Goal: Task Accomplishment & Management: Manage account settings

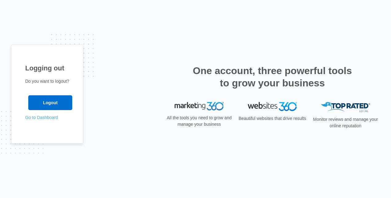
click at [45, 118] on link "Go to Dashboard" at bounding box center [41, 117] width 33 height 5
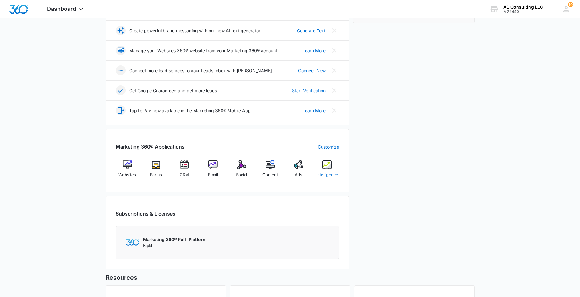
scroll to position [129, 0]
click at [185, 173] on span "CRM" at bounding box center [184, 174] width 9 height 6
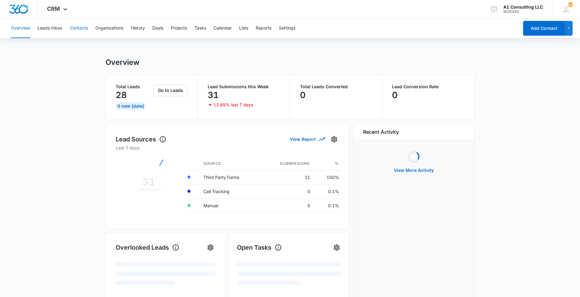
click at [75, 26] on button "Contacts" at bounding box center [79, 28] width 18 height 20
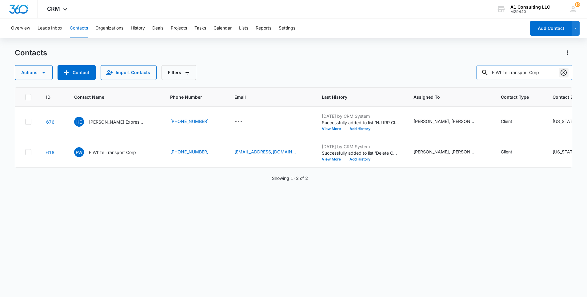
click at [564, 73] on icon "Clear" at bounding box center [563, 73] width 6 height 6
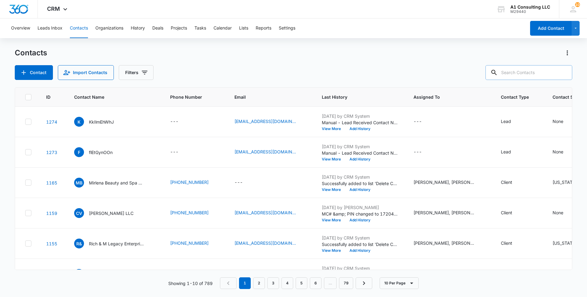
paste input "Roundtree Express Trucking LLC"
type input "Roundtree Express Trucking LLC"
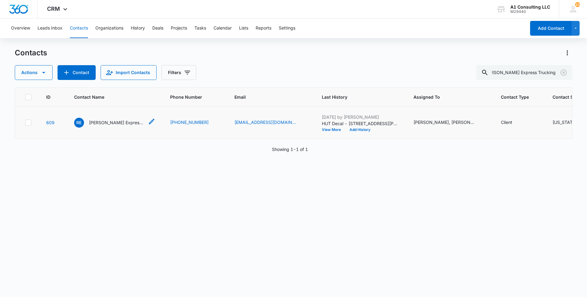
scroll to position [0, 0]
click at [118, 126] on p "Roundtree Express Trucking LLC" at bounding box center [116, 122] width 55 height 6
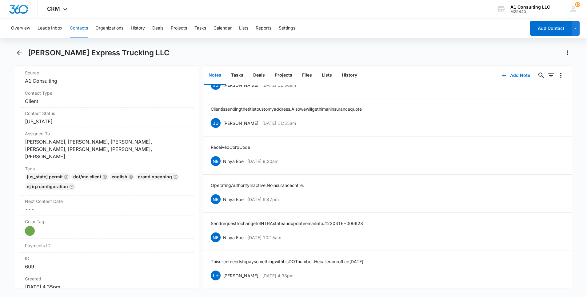
scroll to position [1073, 0]
drag, startPoint x: 287, startPoint y: 264, endPoint x: 221, endPoint y: 271, distance: 65.9
click at [221, 271] on div "LH Laura Henry Mar 15, 2023 at 4:38pm Delete Edit" at bounding box center [388, 275] width 354 height 12
copy div "Laura Henry Mar 15, 2023 at 4:38pm"
drag, startPoint x: 396, startPoint y: 253, endPoint x: 208, endPoint y: 250, distance: 188.3
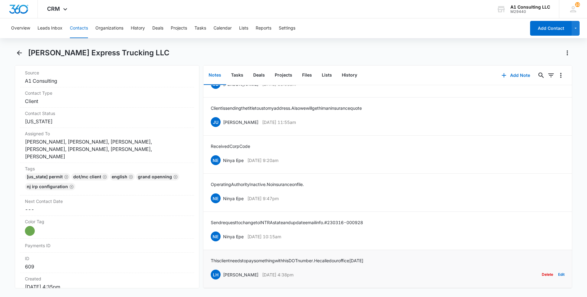
click at [208, 250] on li "This client needs to pay something with his DOT number. He called our office ye…" at bounding box center [387, 269] width 368 height 38
copy p "This client needs to pay something with his DOT number. He called our office ye…"
drag, startPoint x: 300, startPoint y: 231, endPoint x: 224, endPoint y: 230, distance: 75.7
click at [224, 231] on div "NE Ninya Epe Mar 16, 2023 at 10:15am Delete Edit" at bounding box center [388, 237] width 354 height 12
copy div "Ninya Epe Mar 16, 2023 at 10:15am"
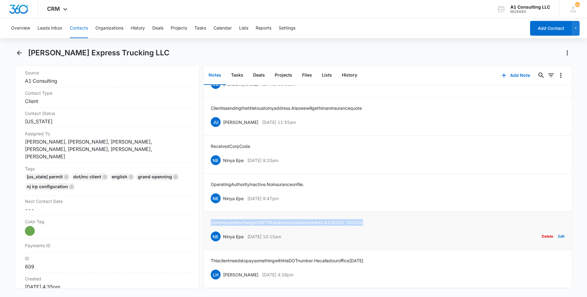
drag, startPoint x: 375, startPoint y: 213, endPoint x: 211, endPoint y: 214, distance: 163.9
click at [211, 219] on div "Send request to change to INTRAstate and update email info. #230316-000928 NE N…" at bounding box center [388, 230] width 354 height 23
copy p "Send request to change to INTRAstate and update email info. #230316-000928"
drag, startPoint x: 302, startPoint y: 191, endPoint x: 223, endPoint y: 192, distance: 78.8
click at [223, 193] on div "NE Ninya Epe Apr 21, 2023 at 9:47pm Delete Edit" at bounding box center [388, 199] width 354 height 12
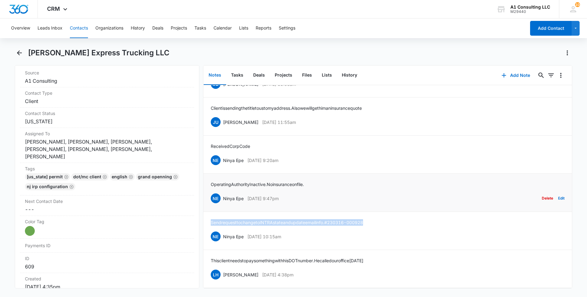
copy div "Ninya Epe Apr 21, 2023 at 9:47pm"
drag, startPoint x: 280, startPoint y: 176, endPoint x: 209, endPoint y: 176, distance: 71.1
click at [209, 176] on li "Operating Authority Inactive. No insurance on file. NE Ninya Epe Apr 21, 2023 a…" at bounding box center [387, 193] width 368 height 38
copy p "Operating Authority Inactive. No insurance on file."
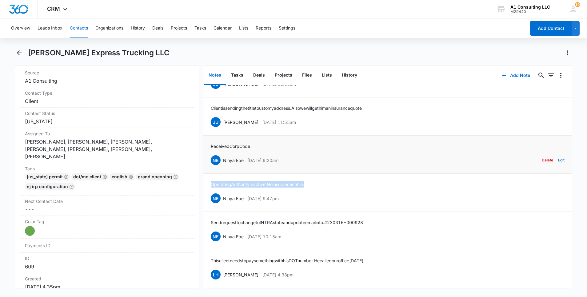
drag, startPoint x: 299, startPoint y: 155, endPoint x: 224, endPoint y: 157, distance: 75.4
click at [224, 157] on div "NE Ninya Epe Apr 27, 2023 at 9:20am Delete Edit" at bounding box center [388, 160] width 354 height 12
copy div "Ninya Epe Apr 27, 2023 at 9:20am"
drag, startPoint x: 258, startPoint y: 138, endPoint x: 209, endPoint y: 139, distance: 48.3
click at [209, 139] on li "Received Corp Code NE Ninya Epe Apr 27, 2023 at 9:20am Delete Edit" at bounding box center [387, 155] width 368 height 38
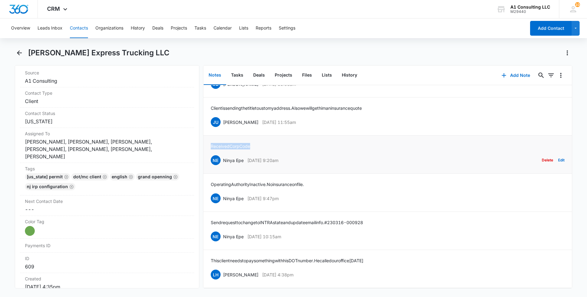
copy p "Received Corp Code"
drag, startPoint x: 312, startPoint y: 114, endPoint x: 224, endPoint y: 118, distance: 88.4
click at [224, 118] on div "JU Jeannette Uribe May 1, 2023 at 11:55am Delete Edit" at bounding box center [388, 122] width 354 height 12
copy div "Jeannette Uribe May 1, 2023 at 11:55am"
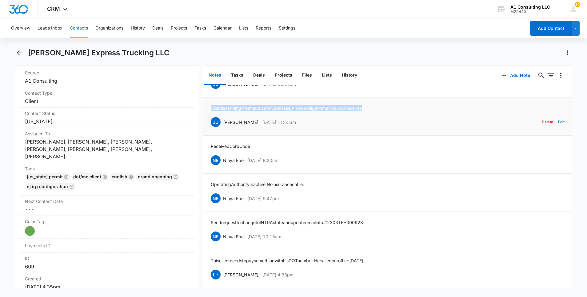
drag, startPoint x: 352, startPoint y: 102, endPoint x: 211, endPoint y: 102, distance: 140.6
click at [211, 105] on div "Client is sending the title to us to my address. Also we will get him an insura…" at bounding box center [388, 116] width 354 height 23
copy p "Client is sending the title to us to my address. Also we will get him an insura…"
click at [134, 181] on div "Connecticut Permit DOT/MC Client English Grand Openning NJ IRP CONFIGURATION" at bounding box center [107, 183] width 164 height 20
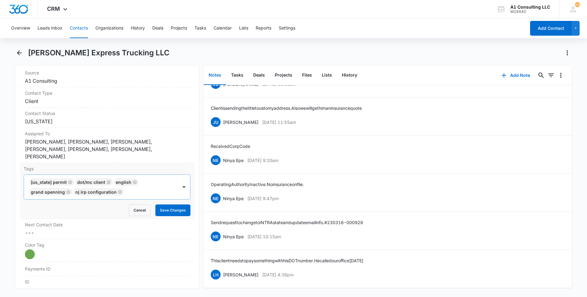
click at [137, 188] on div at bounding box center [151, 192] width 51 height 9
type input "gh"
click at [53, 222] on p "GHL Conversion" at bounding box center [47, 225] width 32 height 6
drag, startPoint x: 0, startPoint y: 202, endPoint x: 55, endPoint y: 200, distance: 55.4
click at [0, 201] on html "CRM Apps Websites Forms CRM Email Social Content Ads Intelligence Files Brand S…" at bounding box center [293, 148] width 587 height 297
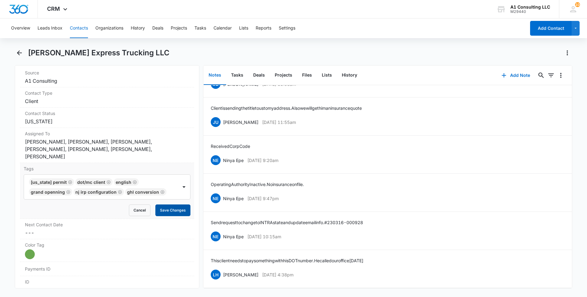
click at [160, 205] on button "Save Changes" at bounding box center [172, 211] width 35 height 12
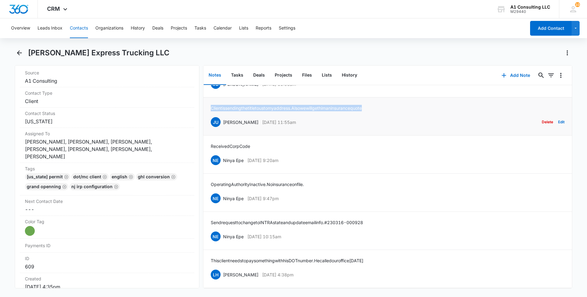
drag, startPoint x: 386, startPoint y: 101, endPoint x: 209, endPoint y: 93, distance: 177.7
click at [209, 98] on li "Client is sending the title to us to my address. Also we will get him an insura…" at bounding box center [387, 117] width 368 height 38
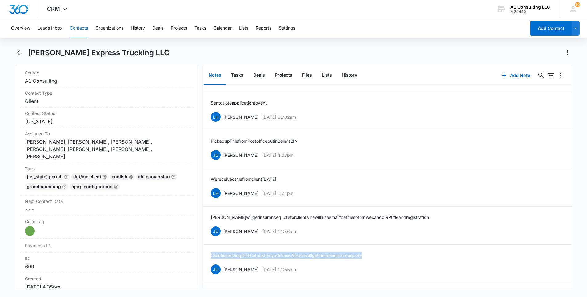
scroll to position [907, 0]
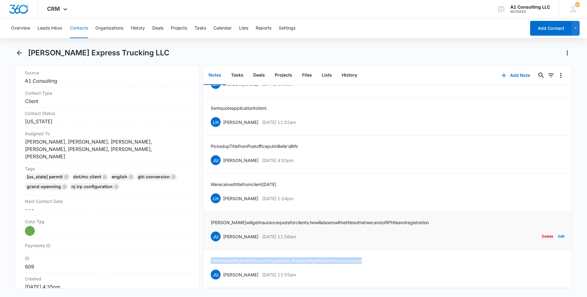
drag, startPoint x: 314, startPoint y: 244, endPoint x: 223, endPoint y: 245, distance: 91.4
click at [223, 242] on div "JU Jeannette Uribe May 1, 2023 at 11:56am Delete Edit" at bounding box center [388, 237] width 354 height 12
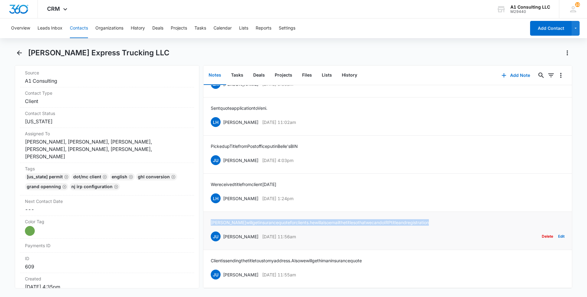
drag, startPoint x: 435, startPoint y: 230, endPoint x: 209, endPoint y: 229, distance: 226.1
click at [209, 229] on li "Laura will get insurance quote for clients. he will also email the title so tha…" at bounding box center [387, 231] width 368 height 38
drag, startPoint x: 301, startPoint y: 207, endPoint x: 223, endPoint y: 207, distance: 77.5
click at [223, 204] on div "LH Laura Henry May 12, 2023 at 1:24pm Delete Edit" at bounding box center [388, 199] width 354 height 12
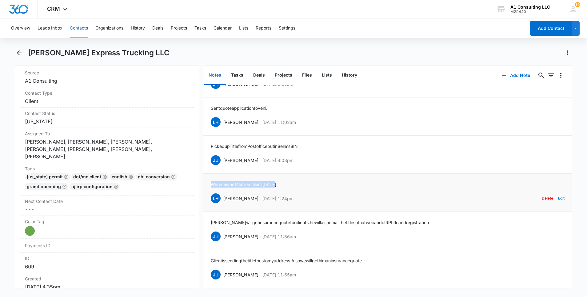
drag, startPoint x: 246, startPoint y: 193, endPoint x: 205, endPoint y: 193, distance: 40.6
click at [205, 193] on li "We received title from client today LH Laura Henry May 12, 2023 at 1:24pm Delet…" at bounding box center [387, 193] width 368 height 38
drag, startPoint x: 269, startPoint y: 171, endPoint x: 223, endPoint y: 171, distance: 46.4
click at [223, 166] on div "JU Jeannette Uribe May 12, 2023 at 4:03pm Delete Edit" at bounding box center [388, 160] width 354 height 12
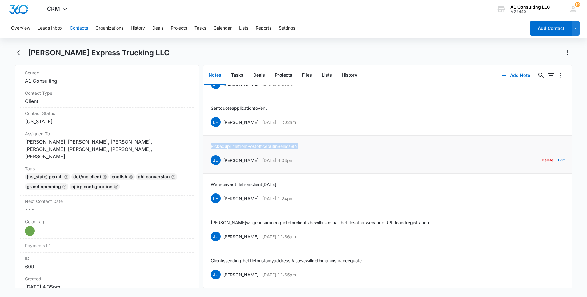
drag, startPoint x: 315, startPoint y: 153, endPoint x: 210, endPoint y: 151, distance: 104.3
click at [211, 151] on div "Picked up Title from Post office put in Belle's BIN JU Jeannette Uribe May 12, …" at bounding box center [388, 154] width 354 height 23
drag, startPoint x: 299, startPoint y: 130, endPoint x: 224, endPoint y: 131, distance: 75.1
click at [224, 128] on div "LH Laura Henry May 17, 2023 at 11:02am Delete Edit" at bounding box center [388, 122] width 354 height 12
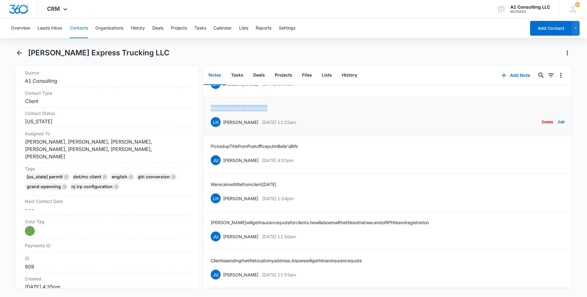
drag, startPoint x: 247, startPoint y: 112, endPoint x: 205, endPoint y: 113, distance: 41.5
click at [205, 113] on li "Sent quote application to Veni. LH Laura Henry May 17, 2023 at 11:02am Delete E…" at bounding box center [387, 117] width 368 height 38
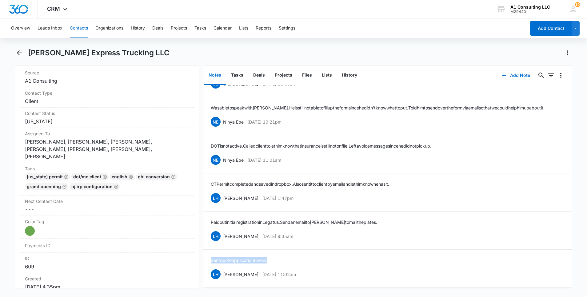
scroll to position [741, 0]
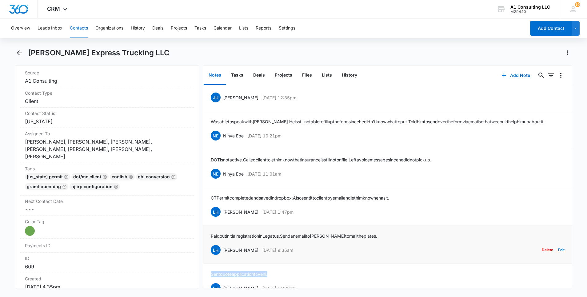
drag, startPoint x: 306, startPoint y: 258, endPoint x: 223, endPoint y: 260, distance: 82.8
click at [223, 256] on div "LH Laura Henry May 23, 2023 at 9:35am Delete Edit" at bounding box center [388, 250] width 354 height 12
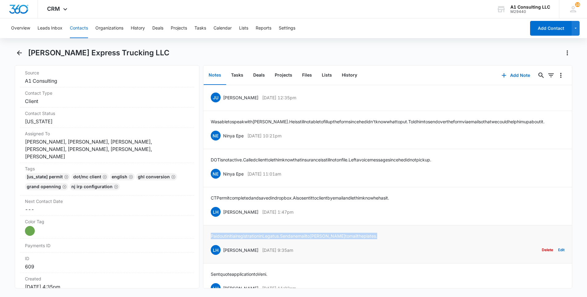
drag, startPoint x: 372, startPoint y: 242, endPoint x: 207, endPoint y: 242, distance: 164.6
click at [207, 242] on li "Paid out initial registration in Legatus. Send an email to Tosha to mail the pl…" at bounding box center [387, 244] width 368 height 38
drag, startPoint x: 309, startPoint y: 221, endPoint x: 224, endPoint y: 222, distance: 84.9
click at [224, 218] on div "LH Laura Henry May 23, 2023 at 1:47pm Delete Edit" at bounding box center [388, 212] width 354 height 12
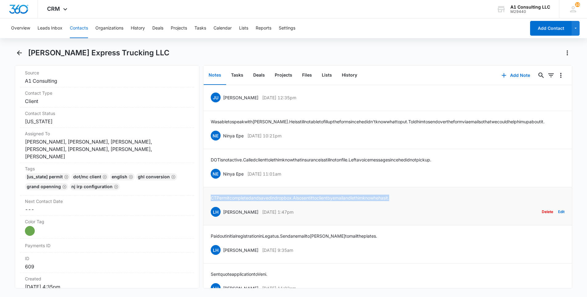
drag, startPoint x: 417, startPoint y: 202, endPoint x: 212, endPoint y: 205, distance: 205.2
click at [212, 205] on div "CT Permit completed and saved in dropbox. Also sent it to client by email and l…" at bounding box center [388, 206] width 354 height 23
drag, startPoint x: 304, startPoint y: 181, endPoint x: 222, endPoint y: 182, distance: 81.8
click at [222, 180] on div "NE Ninya Epe Jun 6, 2023 at 11:01am Delete Edit" at bounding box center [388, 174] width 354 height 12
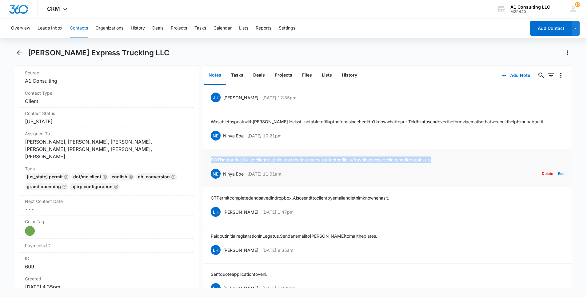
drag, startPoint x: 467, startPoint y: 165, endPoint x: 210, endPoint y: 166, distance: 257.2
click at [210, 166] on li "DOT is not active. Called client to let him know that insurance is still not on…" at bounding box center [387, 168] width 368 height 38
drag, startPoint x: 269, startPoint y: 143, endPoint x: 222, endPoint y: 143, distance: 46.8
click at [222, 141] on div "NE Ninya Epe Jun 6, 2023 at 10:21pm Delete Edit" at bounding box center [388, 136] width 354 height 12
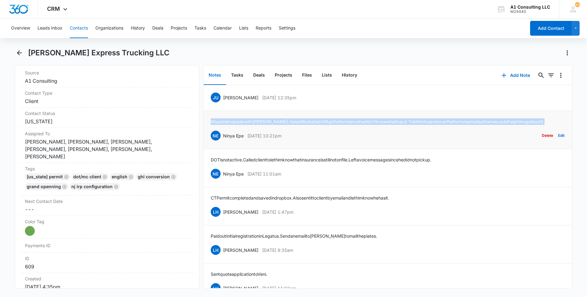
drag, startPoint x: 208, startPoint y: 126, endPoint x: 204, endPoint y: 121, distance: 7.0
click at [204, 121] on li "Was able to speak with Jerome. He is still not able to fill up the form since h…" at bounding box center [387, 130] width 368 height 38
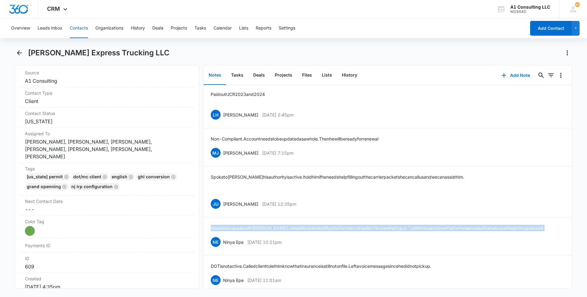
scroll to position [630, 0]
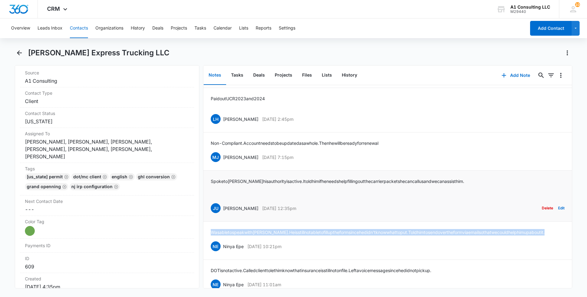
drag, startPoint x: 303, startPoint y: 208, endPoint x: 224, endPoint y: 207, distance: 78.4
click at [224, 207] on div "JU Jeannette Uribe Sep 1, 2023 at 12:35pm Delete Edit" at bounding box center [388, 208] width 354 height 12
drag, startPoint x: 224, startPoint y: 207, endPoint x: 284, endPoint y: 208, distance: 59.4
click at [284, 208] on p "Sep 1, 2023 at 12:35pm" at bounding box center [279, 208] width 34 height 6
click at [290, 211] on p "Sep 1, 2023 at 12:35pm" at bounding box center [279, 208] width 34 height 6
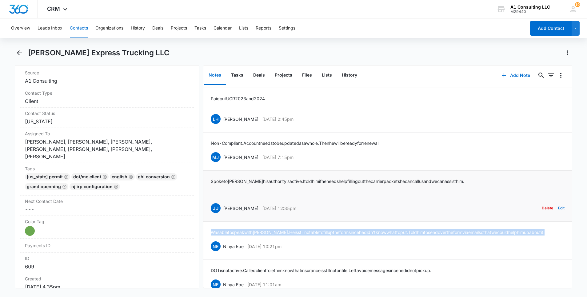
click at [296, 209] on p "Sep 1, 2023 at 12:35pm" at bounding box center [279, 208] width 34 height 6
click at [315, 206] on div "JU Jeannette Uribe Sep 1, 2023 at 12:35pm Delete Edit" at bounding box center [388, 208] width 354 height 12
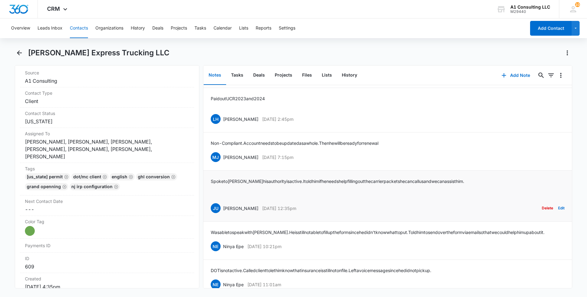
drag, startPoint x: 309, startPoint y: 209, endPoint x: 223, endPoint y: 209, distance: 85.8
click at [223, 209] on div "JU Jeannette Uribe Sep 1, 2023 at 12:35pm Delete Edit" at bounding box center [388, 208] width 354 height 12
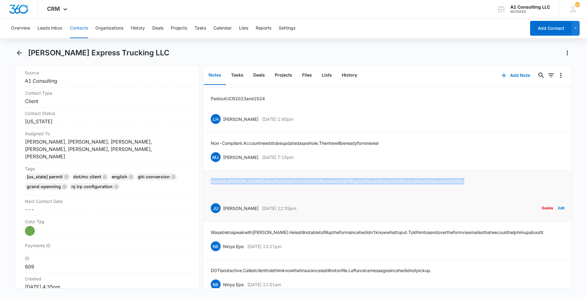
drag, startPoint x: 480, startPoint y: 182, endPoint x: 208, endPoint y: 183, distance: 271.6
click at [208, 183] on li "Spoke to Jerome his authority is active. I told him if he needs help filling ou…" at bounding box center [387, 196] width 368 height 51
drag, startPoint x: 313, startPoint y: 160, endPoint x: 224, endPoint y: 160, distance: 89.2
click at [224, 160] on div "MJ Michelle Jackson Nov 24, 2023 at 7:15pm Delete Edit" at bounding box center [388, 157] width 354 height 12
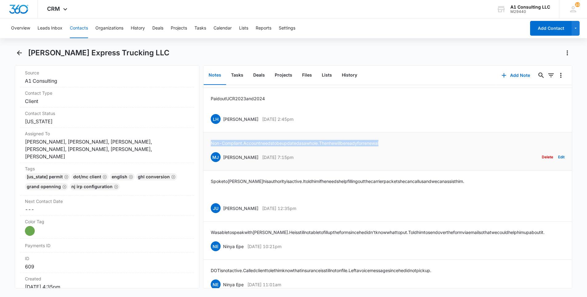
drag, startPoint x: 386, startPoint y: 143, endPoint x: 208, endPoint y: 145, distance: 178.7
click at [208, 145] on li "Non- Compliant. Account needs to be updated as a whole. Then he will be ready f…" at bounding box center [387, 152] width 368 height 38
drag, startPoint x: 275, startPoint y: 118, endPoint x: 223, endPoint y: 120, distance: 52.3
click at [223, 120] on div "LH Laura Henry Nov 29, 2023 at 2:45pm Delete Edit" at bounding box center [388, 119] width 354 height 12
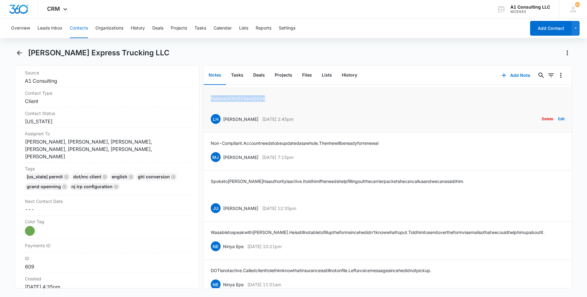
drag, startPoint x: 272, startPoint y: 98, endPoint x: 206, endPoint y: 98, distance: 66.1
click at [206, 98] on li "Paid out UCR 2023 and 2024 LH Laura Henry Nov 29, 2023 at 2:45pm Delete Edit" at bounding box center [387, 110] width 368 height 45
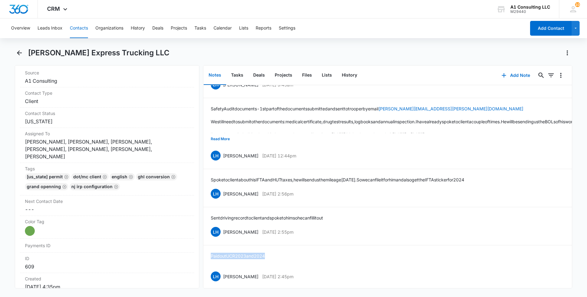
scroll to position [464, 0]
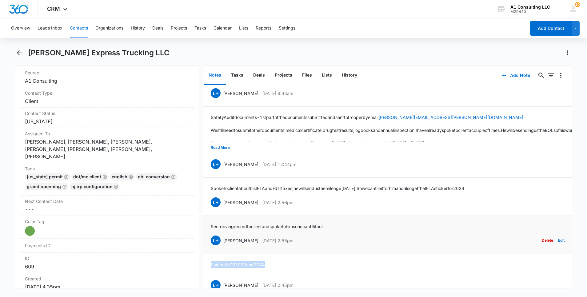
drag, startPoint x: 310, startPoint y: 241, endPoint x: 223, endPoint y: 241, distance: 86.7
click at [223, 241] on div "LH Laura Henry Nov 29, 2023 at 2:55pm Delete Edit" at bounding box center [388, 241] width 354 height 12
drag, startPoint x: 346, startPoint y: 227, endPoint x: 209, endPoint y: 224, distance: 136.9
click at [209, 224] on li "Sent driving record to client and spoke to him so he can fill it out LH Laura H…" at bounding box center [387, 235] width 368 height 38
click at [223, 147] on button "Read More" at bounding box center [220, 148] width 19 height 12
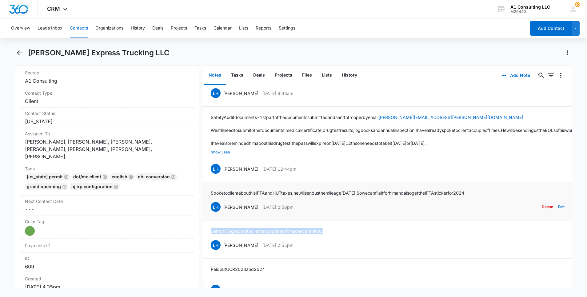
drag, startPoint x: 299, startPoint y: 214, endPoint x: 224, endPoint y: 213, distance: 75.4
click at [224, 213] on div "LH Laura Henry Nov 29, 2023 at 2:56pm Delete Edit" at bounding box center [388, 207] width 354 height 12
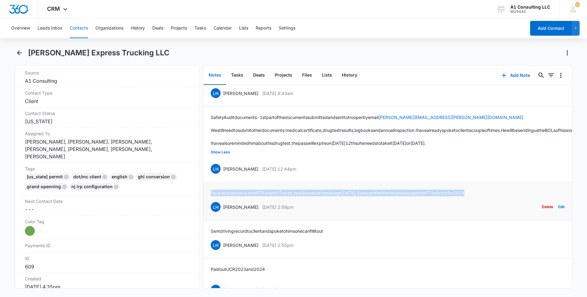
drag, startPoint x: 508, startPoint y: 200, endPoint x: 208, endPoint y: 197, distance: 300.2
click at [208, 197] on li "Spoke to client about his IFTA and HUT taxes, he will send us the mileage tomor…" at bounding box center [387, 201] width 368 height 38
drag, startPoint x: 304, startPoint y: 177, endPoint x: 224, endPoint y: 178, distance: 80.3
click at [224, 175] on div "LH Laura Henry Feb 7, 2024 at 12:44pm Delete Edit" at bounding box center [388, 169] width 354 height 12
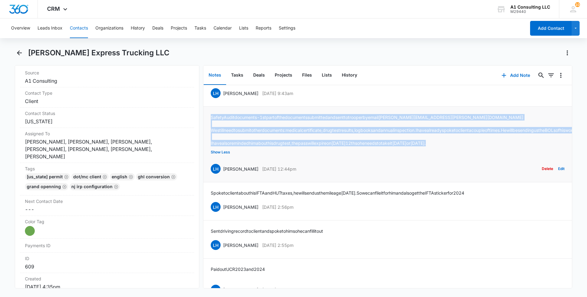
drag, startPoint x: 464, startPoint y: 149, endPoint x: 210, endPoint y: 117, distance: 256.1
click at [210, 117] on li "Safety Audit documents - 1st part of the documents submitted and sent to troope…" at bounding box center [387, 145] width 368 height 76
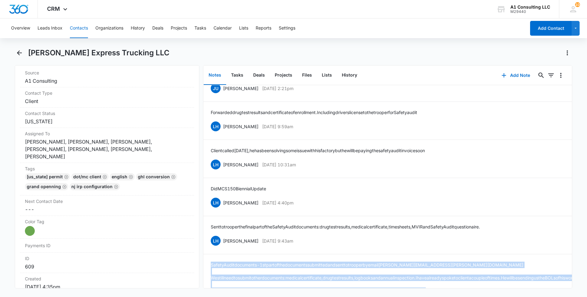
scroll to position [298, 0]
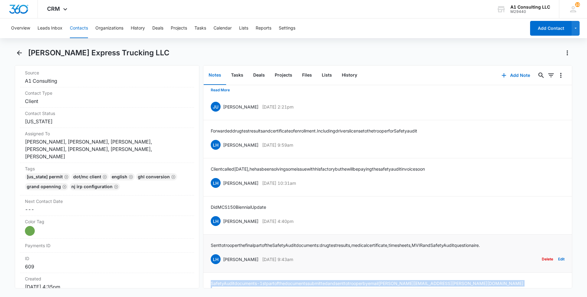
drag, startPoint x: 279, startPoint y: 258, endPoint x: 223, endPoint y: 257, distance: 56.3
click at [223, 257] on div "LH Laura Henry Feb 14, 2024 at 9:43am Delete Edit" at bounding box center [388, 259] width 354 height 12
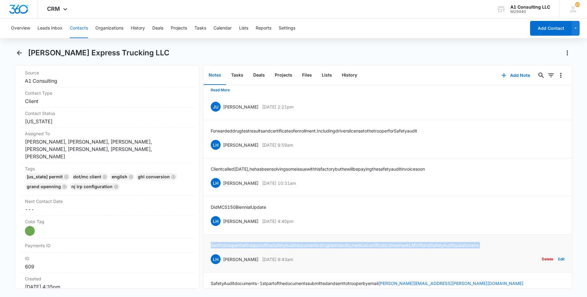
drag, startPoint x: 508, startPoint y: 244, endPoint x: 211, endPoint y: 243, distance: 296.2
click at [211, 243] on div "Sent to trooper the final part of the Safety Audit documents: drug test results…" at bounding box center [388, 253] width 354 height 23
drag, startPoint x: 273, startPoint y: 221, endPoint x: 222, endPoint y: 222, distance: 51.4
click at [222, 222] on div "LH Laura Henry Feb 28, 2024 at 4:40pm Delete Edit" at bounding box center [388, 221] width 354 height 12
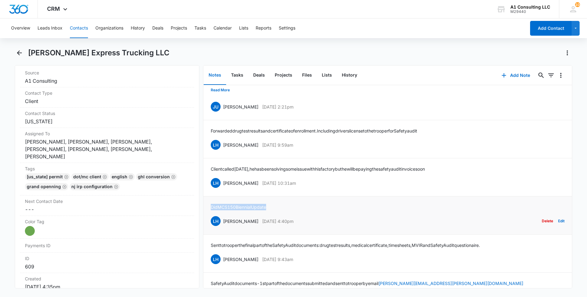
drag, startPoint x: 272, startPoint y: 206, endPoint x: 211, endPoint y: 208, distance: 61.2
click at [211, 208] on div "Did MCS150 Biennial Update LH Laura Henry Feb 28, 2024 at 4:40pm Delete Edit" at bounding box center [388, 215] width 354 height 23
drag, startPoint x: 292, startPoint y: 184, endPoint x: 223, endPoint y: 184, distance: 68.9
click at [223, 184] on div "LH Laura Henry Feb 29, 2024 at 10:31am Delete Edit" at bounding box center [388, 183] width 354 height 12
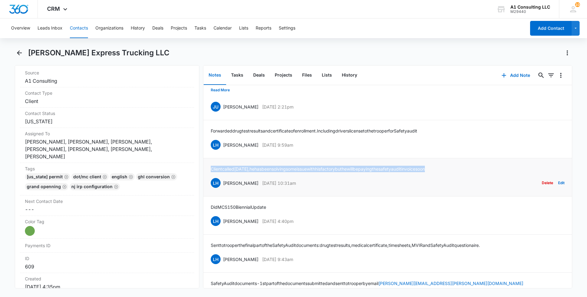
drag, startPoint x: 454, startPoint y: 167, endPoint x: 209, endPoint y: 172, distance: 245.2
click at [209, 172] on li "Client called today, he has been solving some issue with his factory but he wil…" at bounding box center [387, 177] width 368 height 38
drag, startPoint x: 276, startPoint y: 146, endPoint x: 222, endPoint y: 146, distance: 54.4
click at [222, 146] on div "LH Laura Henry Mar 4, 2024 at 9:59am Delete Edit" at bounding box center [388, 145] width 354 height 12
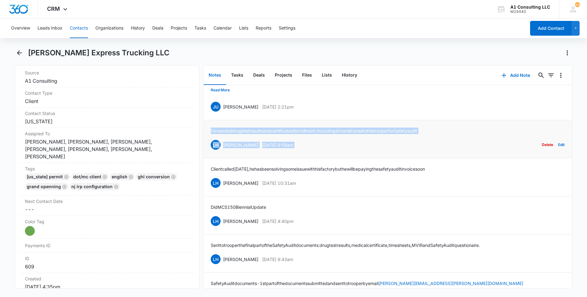
drag, startPoint x: 404, startPoint y: 129, endPoint x: 211, endPoint y: 128, distance: 193.2
click at [211, 128] on div "Forwarded drug test results and certificate of enrollment. Including drivers li…" at bounding box center [388, 139] width 354 height 23
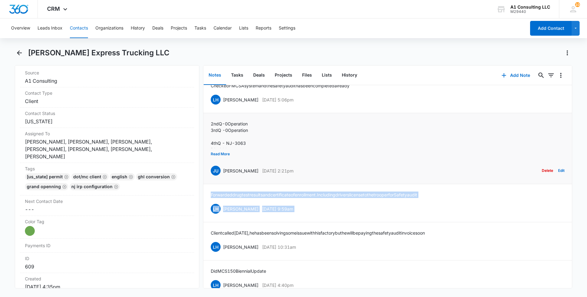
scroll to position [224, 0]
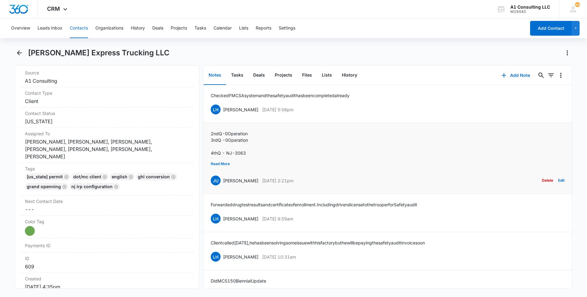
click at [231, 161] on div "2nd Q - 0 Operation 3rd Q - 0 Operation 4th Q - NJ - 3063 PA - 699 Diesel 634 i…" at bounding box center [388, 158] width 354 height 56
click at [222, 164] on button "Read More" at bounding box center [220, 164] width 19 height 12
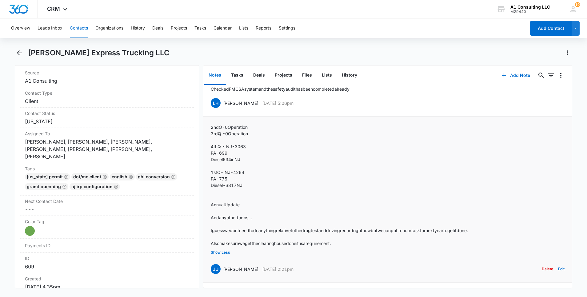
scroll to position [235, 0]
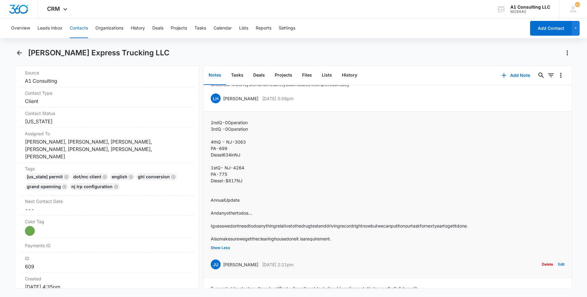
drag, startPoint x: 306, startPoint y: 276, endPoint x: 223, endPoint y: 266, distance: 83.9
click at [223, 266] on div "JU Jeannette Uribe Apr 4, 2024 at 2:21pm Delete Edit" at bounding box center [388, 265] width 354 height 12
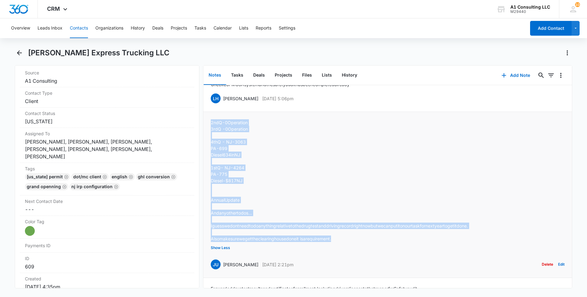
drag, startPoint x: 335, startPoint y: 236, endPoint x: 210, endPoint y: 123, distance: 168.8
click at [210, 123] on li "2nd Q - 0 Operation 3rd Q - 0 Operation 4th Q - NJ - 3063 PA - 699 Diesel 634 i…" at bounding box center [387, 195] width 368 height 166
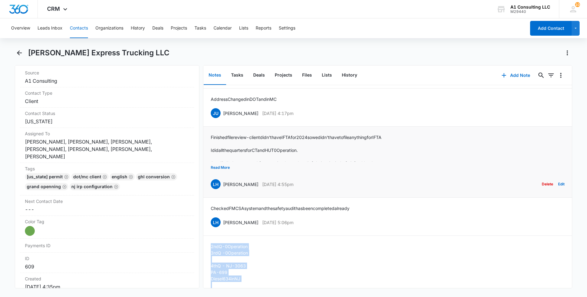
scroll to position [106, 0]
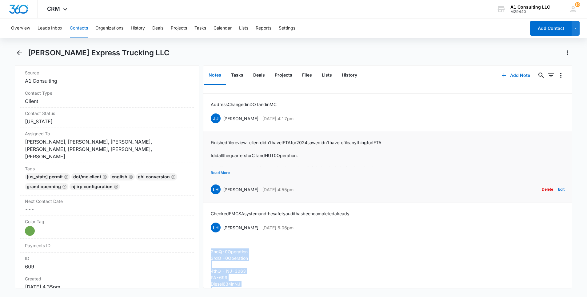
click at [225, 172] on button "Read More" at bounding box center [220, 173] width 19 height 12
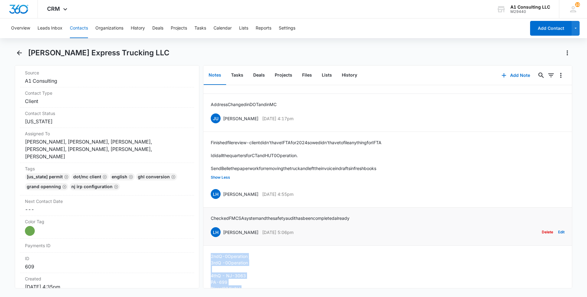
drag, startPoint x: 266, startPoint y: 232, endPoint x: 222, endPoint y: 232, distance: 43.7
click at [222, 232] on div "LH Laura Henry Jul 10, 2024 at 5:06pm Delete Edit" at bounding box center [388, 232] width 354 height 12
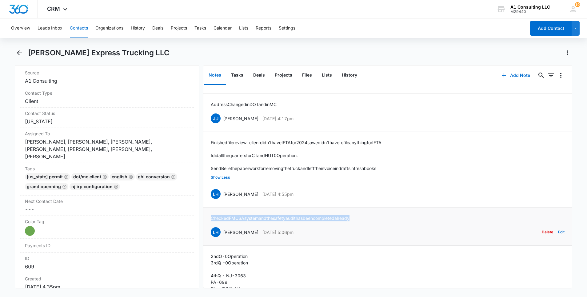
drag, startPoint x: 348, startPoint y: 218, endPoint x: 210, endPoint y: 213, distance: 137.9
click at [210, 213] on li "Checked FMCSA system and the safety audit has been completed already LH Laura H…" at bounding box center [387, 227] width 368 height 38
drag, startPoint x: 303, startPoint y: 193, endPoint x: 222, endPoint y: 195, distance: 80.6
click at [222, 195] on div "LH Laura Henry Mar 12, 2025 at 4:55pm Delete Edit" at bounding box center [388, 194] width 354 height 12
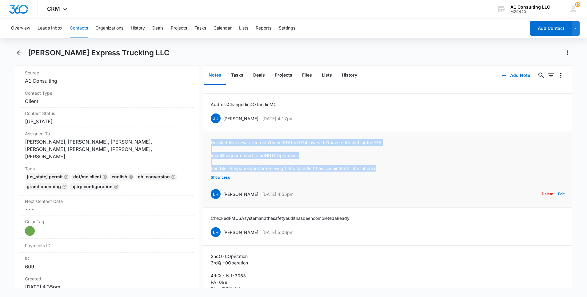
drag, startPoint x: 397, startPoint y: 170, endPoint x: 210, endPoint y: 141, distance: 188.9
click at [211, 141] on div "Finished file review - client didn't have IFTA for 2024 so we didn't have to fi…" at bounding box center [296, 155] width 171 height 32
drag, startPoint x: 268, startPoint y: 117, endPoint x: 223, endPoint y: 117, distance: 44.6
click at [223, 117] on div "JU Jeannette Uribe May 9, 2025 at 4:17pm Delete Edit" at bounding box center [388, 119] width 354 height 12
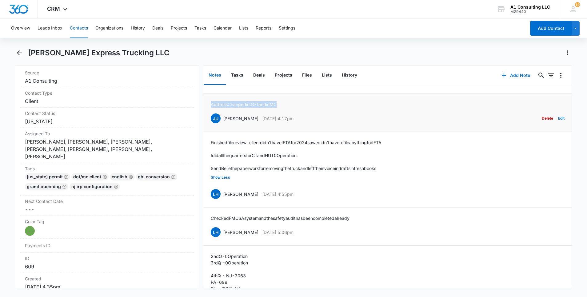
drag, startPoint x: 275, startPoint y: 102, endPoint x: 207, endPoint y: 102, distance: 67.7
click at [207, 102] on li "Address Changed in DOT and in MC JU Jeannette Uribe May 9, 2025 at 4:17pm Delet…" at bounding box center [387, 113] width 368 height 38
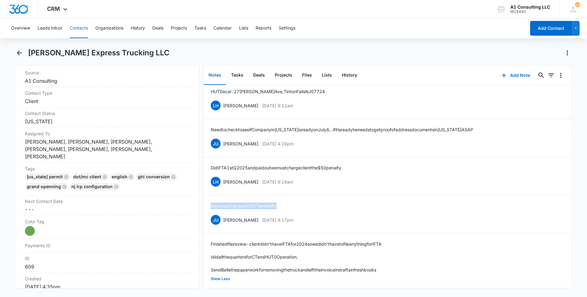
scroll to position [0, 0]
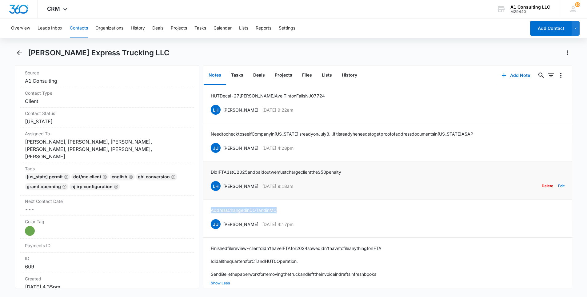
drag, startPoint x: 302, startPoint y: 186, endPoint x: 223, endPoint y: 186, distance: 79.4
click at [223, 186] on div "LH Laura Henry Jun 18, 2025 at 9:18am Delete Edit" at bounding box center [388, 186] width 354 height 12
drag, startPoint x: 352, startPoint y: 174, endPoint x: 211, endPoint y: 171, distance: 141.2
click at [211, 171] on div "Did IFTA 1st Q 2025 and paid out we must charge client the $50 penalty LH Laura…" at bounding box center [388, 180] width 354 height 23
drag, startPoint x: 312, startPoint y: 149, endPoint x: 223, endPoint y: 150, distance: 89.5
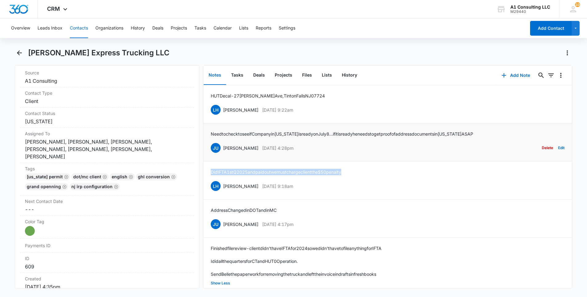
click at [223, 150] on div "JU Jeannette Uribe Jul 2, 2025 at 4:28pm Delete Edit" at bounding box center [388, 148] width 354 height 12
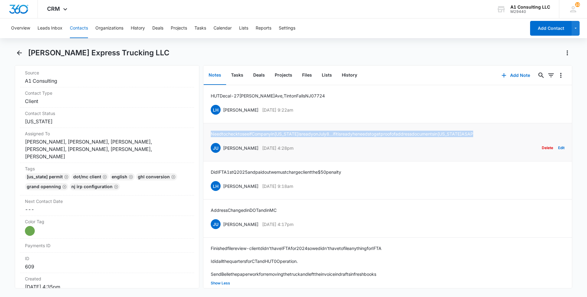
drag, startPoint x: 495, startPoint y: 132, endPoint x: 212, endPoint y: 135, distance: 283.0
click at [212, 135] on p "Need to check to see if Company in Maryland is ready on July 8...if it is ready…" at bounding box center [342, 134] width 262 height 6
drag, startPoint x: 306, startPoint y: 111, endPoint x: 224, endPoint y: 112, distance: 82.1
click at [224, 112] on div "LH Laura Henry Aug 21, 2025 at 9:22am Delete Edit" at bounding box center [388, 110] width 354 height 12
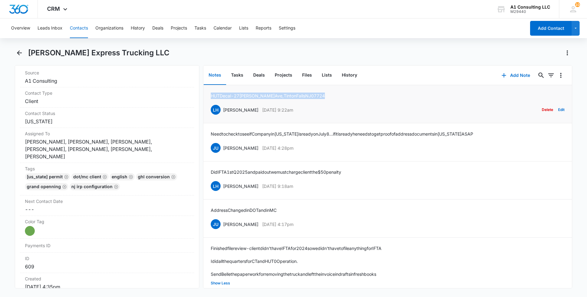
drag, startPoint x: 282, startPoint y: 95, endPoint x: 211, endPoint y: 95, distance: 71.1
click at [211, 95] on div "HUT Decal - 27 Howard Ave, Tinton Falls NJ 07724 LH Laura Henry Aug 21, 2025 at…" at bounding box center [388, 104] width 354 height 23
click at [74, 28] on button "Contacts" at bounding box center [79, 28] width 18 height 20
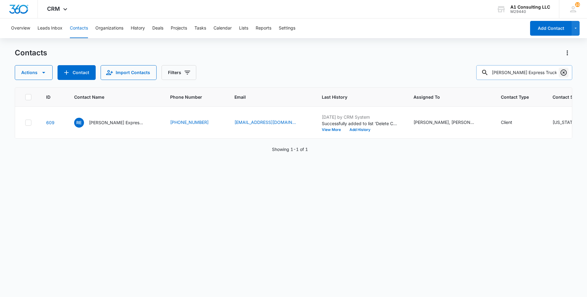
click at [563, 72] on icon "Clear" at bounding box center [563, 72] width 7 height 7
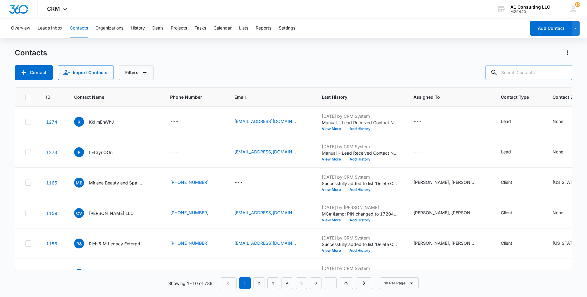
paste input "Shekhinah Trucking Corporation"
type input "Shekhinah Trucking Corporation"
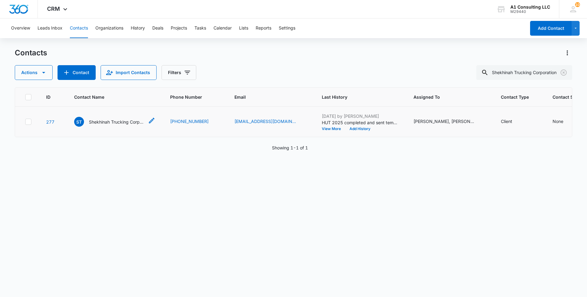
scroll to position [0, 0]
click at [124, 125] on p "Shekhinah Trucking Corporation" at bounding box center [116, 122] width 55 height 6
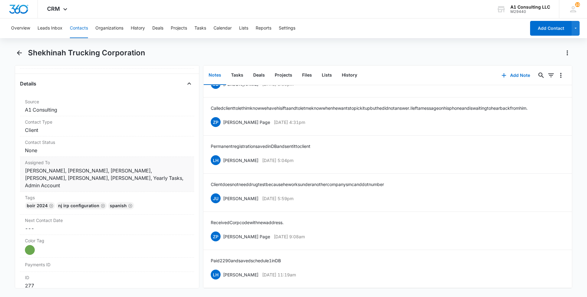
scroll to position [223, 0]
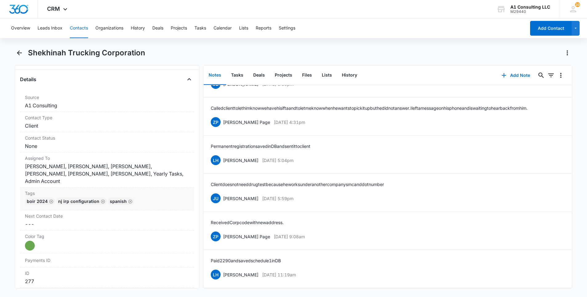
click at [160, 198] on div "BOIR 2024 NJ IRP CONFIGURATION Spanish" at bounding box center [107, 203] width 164 height 10
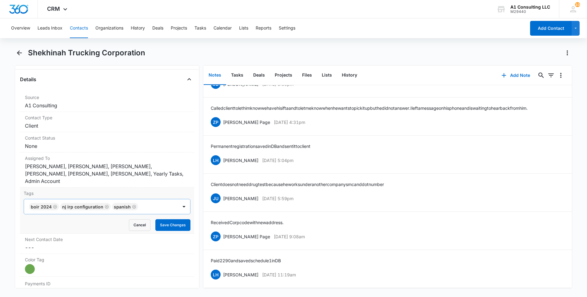
click at [161, 202] on div at bounding box center [158, 206] width 37 height 9
type input "gh"
click at [48, 237] on p "GHL Conversion" at bounding box center [47, 240] width 32 height 6
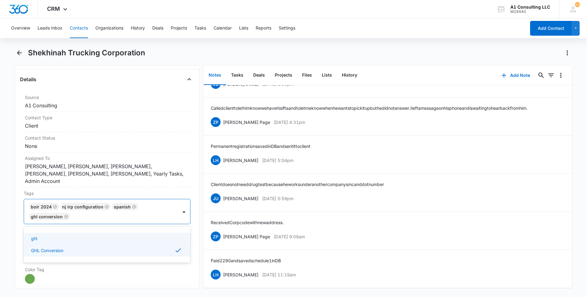
click at [0, 226] on html "CRM Apps Websites Forms CRM Email Social Content Ads Intelligence Files Brand S…" at bounding box center [293, 148] width 587 height 297
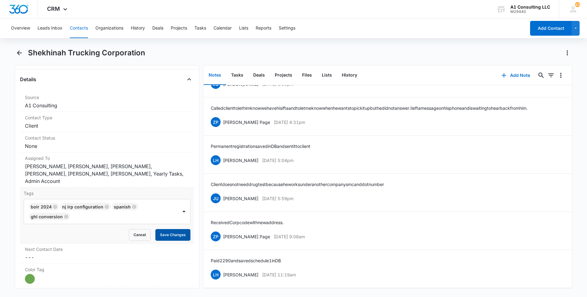
click at [173, 229] on button "Save Changes" at bounding box center [172, 235] width 35 height 12
drag, startPoint x: 311, startPoint y: 266, endPoint x: 221, endPoint y: 267, distance: 89.2
click at [221, 269] on div "LH Laura Henry Jun 10, 2022 at 11:19am Delete Edit" at bounding box center [388, 275] width 354 height 12
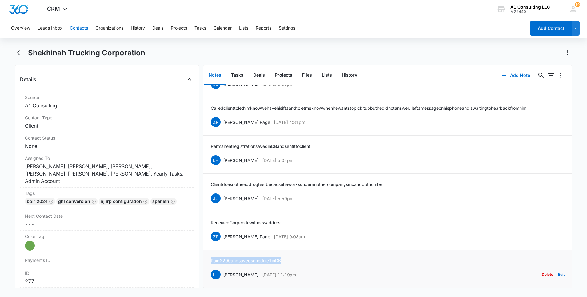
drag, startPoint x: 260, startPoint y: 254, endPoint x: 211, endPoint y: 255, distance: 48.9
click at [211, 257] on div "Paid 2290 and saved schedule 1 in DB LH Laura Henry Jun 10, 2022 at 11:19am Del…" at bounding box center [388, 268] width 354 height 23
drag, startPoint x: 309, startPoint y: 232, endPoint x: 224, endPoint y: 232, distance: 84.9
click at [224, 232] on div "ZP Zakiya Page Jun 21, 2022 at 9:08am Delete Edit" at bounding box center [388, 237] width 354 height 12
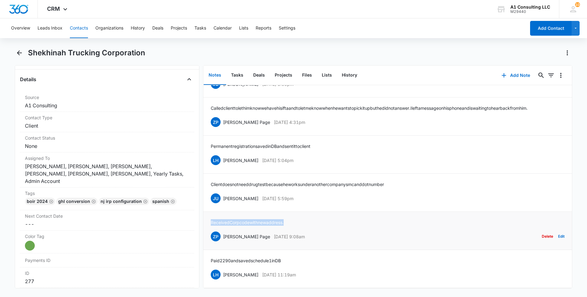
drag, startPoint x: 291, startPoint y: 217, endPoint x: 207, endPoint y: 215, distance: 84.0
click at [207, 215] on li "Received Corp code with new address. ZP Zakiya Page Jun 21, 2022 at 9:08am Dele…" at bounding box center [387, 231] width 368 height 38
drag, startPoint x: 312, startPoint y: 191, endPoint x: 224, endPoint y: 196, distance: 88.1
click at [224, 196] on div "JU Jeannette Uribe Jun 24, 2022 at 5:59pm Delete Edit" at bounding box center [388, 199] width 354 height 12
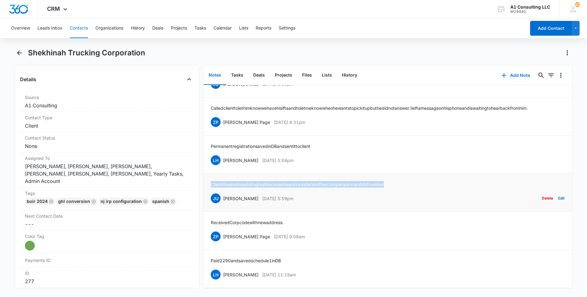
drag, startPoint x: 406, startPoint y: 176, endPoint x: 208, endPoint y: 177, distance: 197.8
click at [208, 177] on li "Client does not need drug test because he works under another companys mc and d…" at bounding box center [387, 193] width 368 height 38
drag, startPoint x: 303, startPoint y: 153, endPoint x: 223, endPoint y: 157, distance: 80.1
click at [223, 157] on div "LH Laura Henry Jun 27, 2022 at 5:04pm Delete Edit" at bounding box center [388, 160] width 354 height 12
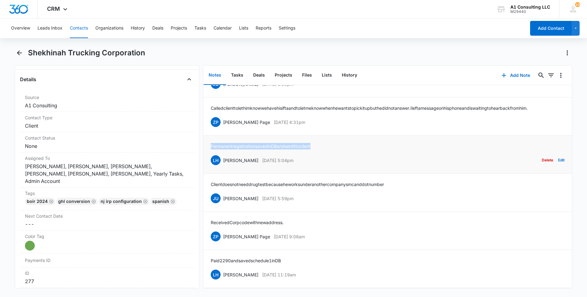
drag, startPoint x: 303, startPoint y: 139, endPoint x: 208, endPoint y: 139, distance: 95.4
click at [208, 139] on li "Permanent registration saved in DB and sent it to client LH Laura Henry Jun 27,…" at bounding box center [387, 155] width 368 height 38
drag, startPoint x: 308, startPoint y: 114, endPoint x: 222, endPoint y: 117, distance: 86.2
click at [222, 117] on div "ZP Zakiya Page Jun 29, 2022 at 4:31pm Delete Edit" at bounding box center [388, 122] width 354 height 12
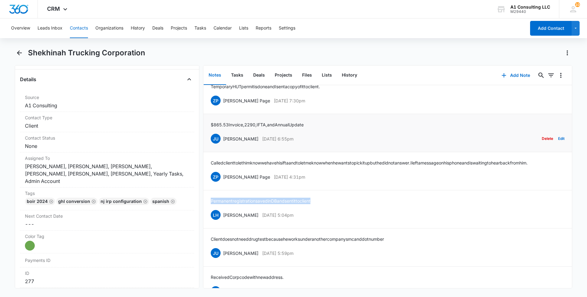
scroll to position [194, 0]
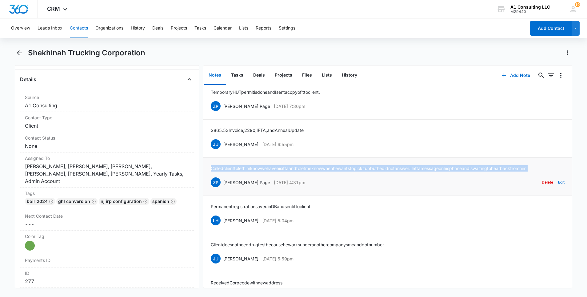
drag, startPoint x: 245, startPoint y: 177, endPoint x: 209, endPoint y: 169, distance: 37.0
click at [209, 169] on li "Called client to let him know we have his ifta and to let me know when he wants…" at bounding box center [387, 177] width 368 height 38
drag, startPoint x: 298, startPoint y: 146, endPoint x: 223, endPoint y: 146, distance: 75.1
click at [223, 146] on div "JU Jeannette Uribe Jul 18, 2022 at 6:55pm Delete Edit" at bounding box center [388, 144] width 354 height 12
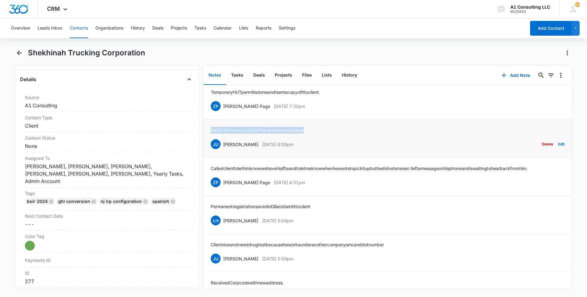
drag, startPoint x: 295, startPoint y: 130, endPoint x: 208, endPoint y: 130, distance: 86.7
click at [208, 130] on li "$865.53 Invoice, 2290, IFTA, and Annual Update JU Jeannette Uribe Jul 18, 2022 …" at bounding box center [387, 139] width 368 height 38
drag, startPoint x: 306, startPoint y: 105, endPoint x: 223, endPoint y: 106, distance: 83.4
click at [223, 106] on div "ZP Zakiya Page Jul 20, 2022 at 7:30pm Delete Edit" at bounding box center [388, 106] width 354 height 12
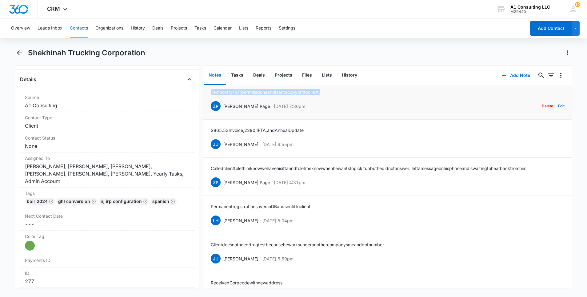
drag, startPoint x: 344, startPoint y: 92, endPoint x: 211, endPoint y: 93, distance: 132.6
click at [211, 93] on div "Temporary HUT permit is done and I sent a copy of it to client. ZP Zakiya Page …" at bounding box center [388, 100] width 354 height 23
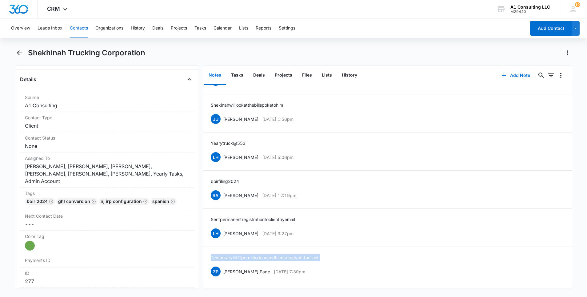
scroll to position [28, 0]
drag, startPoint x: 302, startPoint y: 232, endPoint x: 221, endPoint y: 233, distance: 80.6
click at [221, 233] on div "LH Laura Henry Jan 3, 2024 at 3:27pm Delete Edit" at bounding box center [388, 234] width 354 height 12
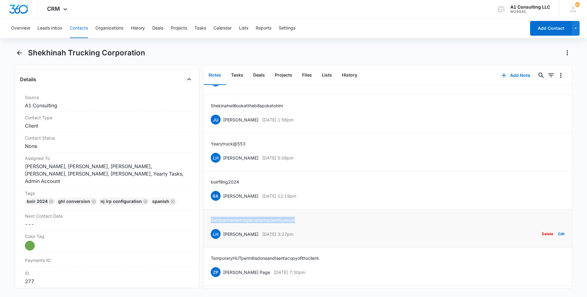
drag, startPoint x: 277, startPoint y: 220, endPoint x: 209, endPoint y: 221, distance: 68.0
click at [209, 221] on li "Sent permanent registration to client by email LH Laura Henry Jan 3, 2024 at 3:…" at bounding box center [387, 228] width 368 height 38
drag, startPoint x: 306, startPoint y: 194, endPoint x: 223, endPoint y: 200, distance: 83.2
click at [223, 200] on div "RA Randy Araujo May 3, 2024 at 12:19pm Delete Edit" at bounding box center [388, 196] width 354 height 12
drag, startPoint x: 245, startPoint y: 182, endPoint x: 206, endPoint y: 184, distance: 39.4
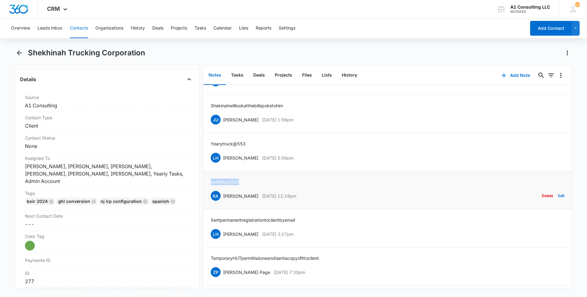
click at [206, 184] on li "boir filing 2024 RA Randy Araujo May 3, 2024 at 12:19pm Delete Edit" at bounding box center [387, 190] width 368 height 38
drag, startPoint x: 299, startPoint y: 159, endPoint x: 223, endPoint y: 161, distance: 76.3
click at [223, 161] on div "LH Laura Henry Jun 3, 2024 at 5:06pm Delete Edit" at bounding box center [388, 158] width 354 height 12
drag, startPoint x: 247, startPoint y: 145, endPoint x: 210, endPoint y: 145, distance: 36.9
click at [210, 145] on li "Yearytruck@553 LH Laura Henry Jun 3, 2024 at 5:06pm Delete Edit" at bounding box center [387, 152] width 368 height 38
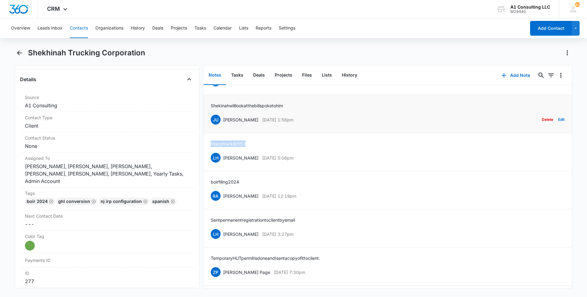
drag, startPoint x: 303, startPoint y: 119, endPoint x: 223, endPoint y: 121, distance: 80.0
click at [223, 121] on div "JU Jeannette Uribe Jul 1, 2024 at 1:56pm Delete Edit" at bounding box center [388, 120] width 354 height 12
drag, startPoint x: 283, startPoint y: 104, endPoint x: 211, endPoint y: 106, distance: 72.0
click at [211, 106] on div "Shekinah will look at the bill spoke to him JU Jeannette Uribe Jul 1, 2024 at 1…" at bounding box center [388, 113] width 354 height 23
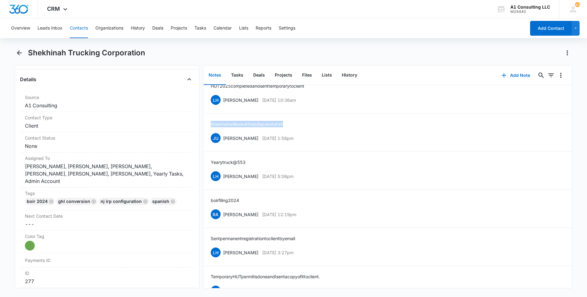
scroll to position [0, 0]
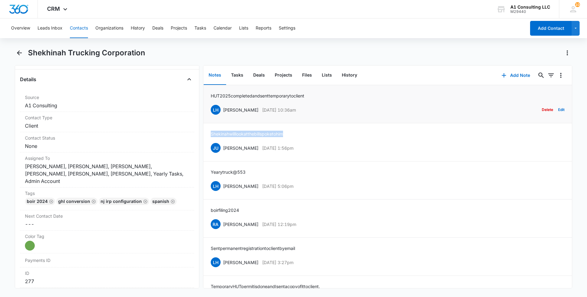
drag, startPoint x: 258, startPoint y: 109, endPoint x: 223, endPoint y: 110, distance: 35.1
click at [223, 110] on div "LH Laura Henry Jun 30, 2025 at 10:36am Delete Edit" at bounding box center [388, 110] width 354 height 12
drag, startPoint x: 317, startPoint y: 96, endPoint x: 209, endPoint y: 94, distance: 108.0
click at [209, 94] on li "HUT 2025 completed and sent temporary to client LH Laura Henry Jun 30, 2025 at …" at bounding box center [387, 104] width 368 height 38
